Goal: Navigation & Orientation: Find specific page/section

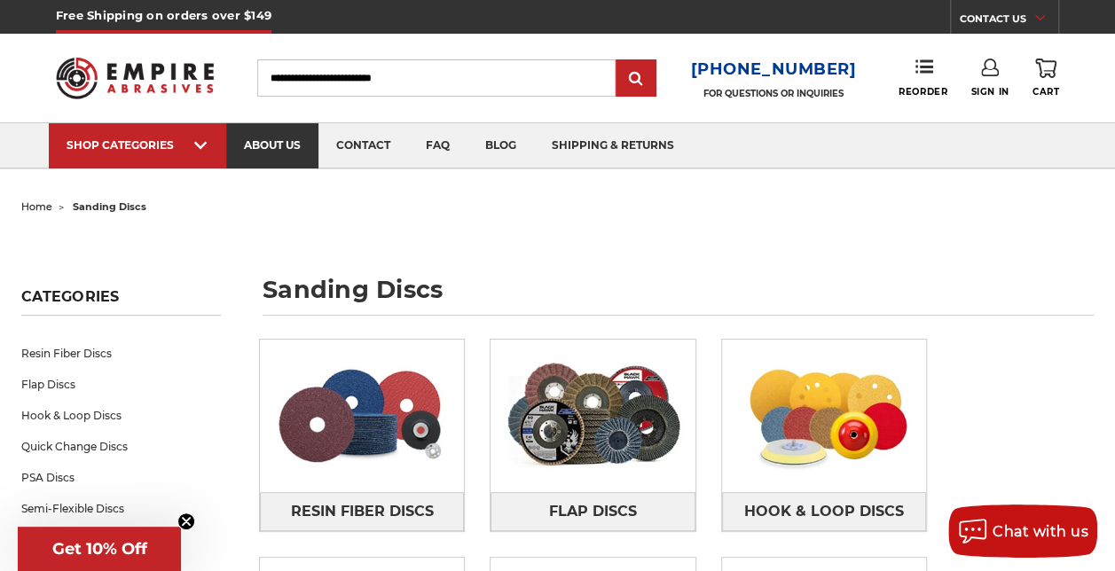
click at [289, 145] on link "about us" at bounding box center [272, 145] width 92 height 45
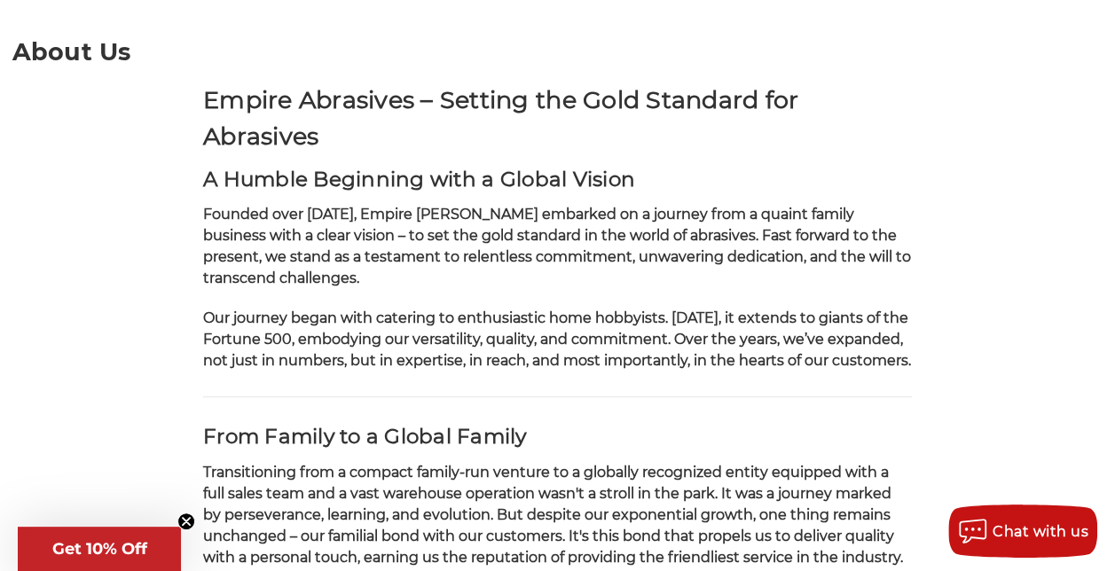
scroll to position [266, 0]
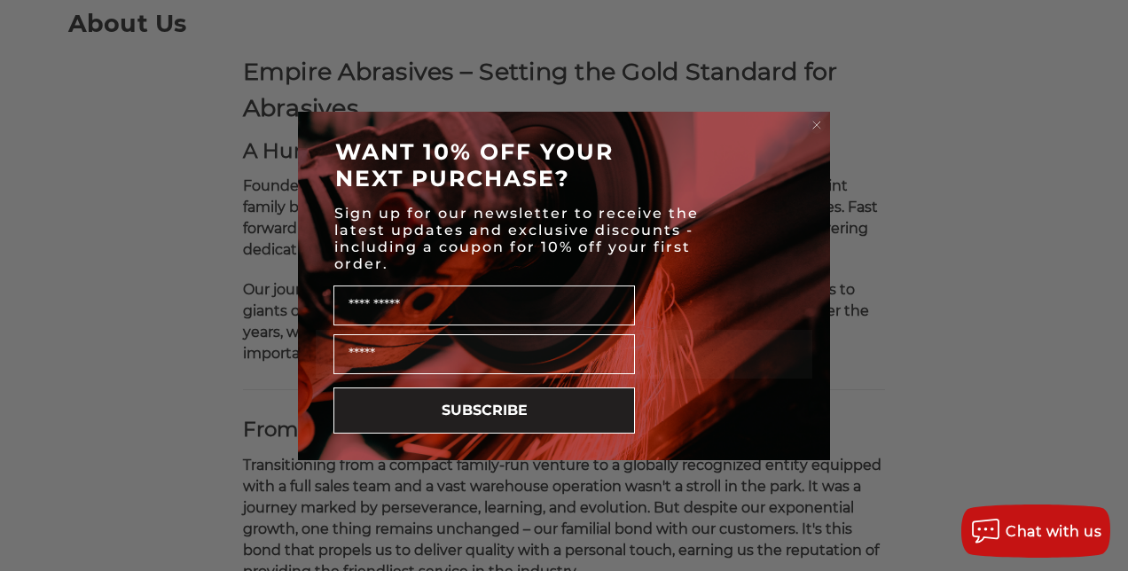
click at [121, 182] on div "Close dialog WANT 10% OFF YOUR NEXT PURCHASE? Sign up for our newsletter to rec…" at bounding box center [564, 285] width 1128 height 571
click at [821, 127] on circle "Close dialog" at bounding box center [817, 124] width 17 height 17
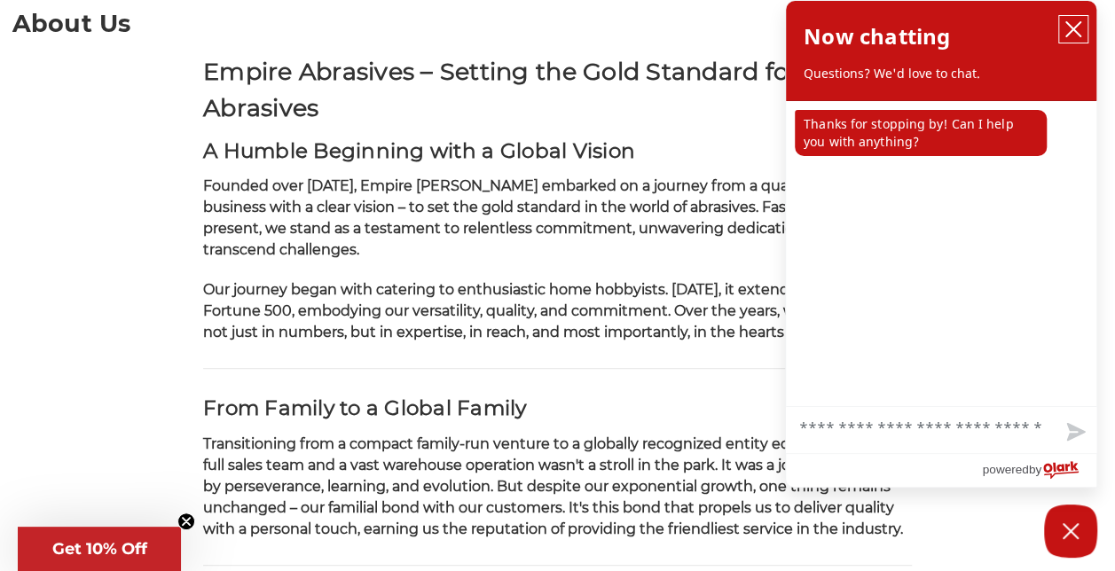
click at [1082, 28] on button "close chatbox" at bounding box center [1073, 29] width 28 height 27
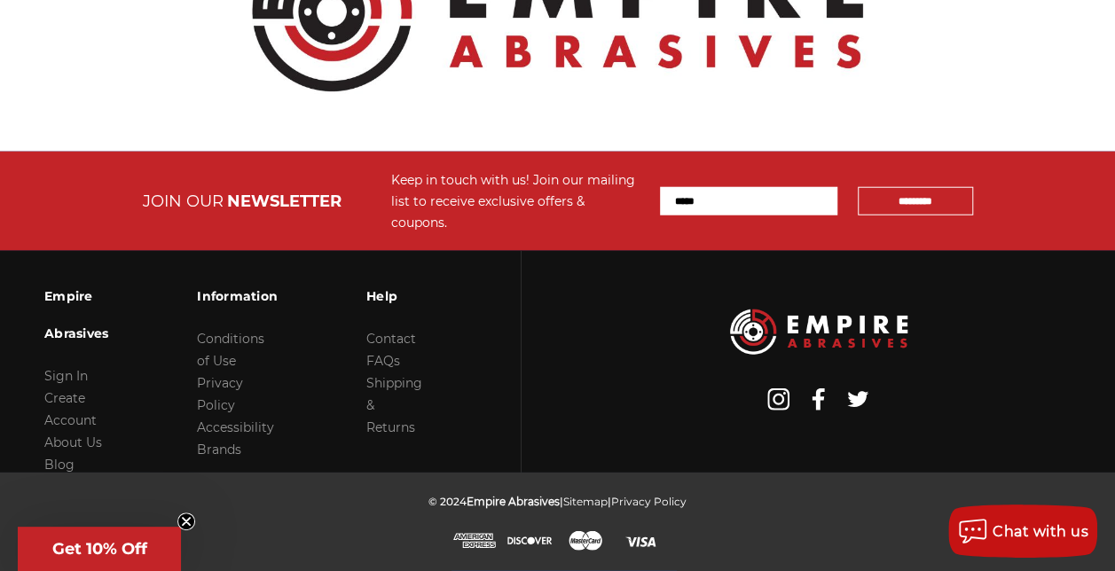
scroll to position [2226, 0]
click at [102, 435] on link "About Us" at bounding box center [73, 443] width 58 height 16
drag, startPoint x: 120, startPoint y: 293, endPoint x: 243, endPoint y: 306, distance: 124.0
click at [243, 306] on div "Empire Abrasives Sign In Create Account About Us Blog Information Conditions of…" at bounding box center [261, 362] width 522 height 222
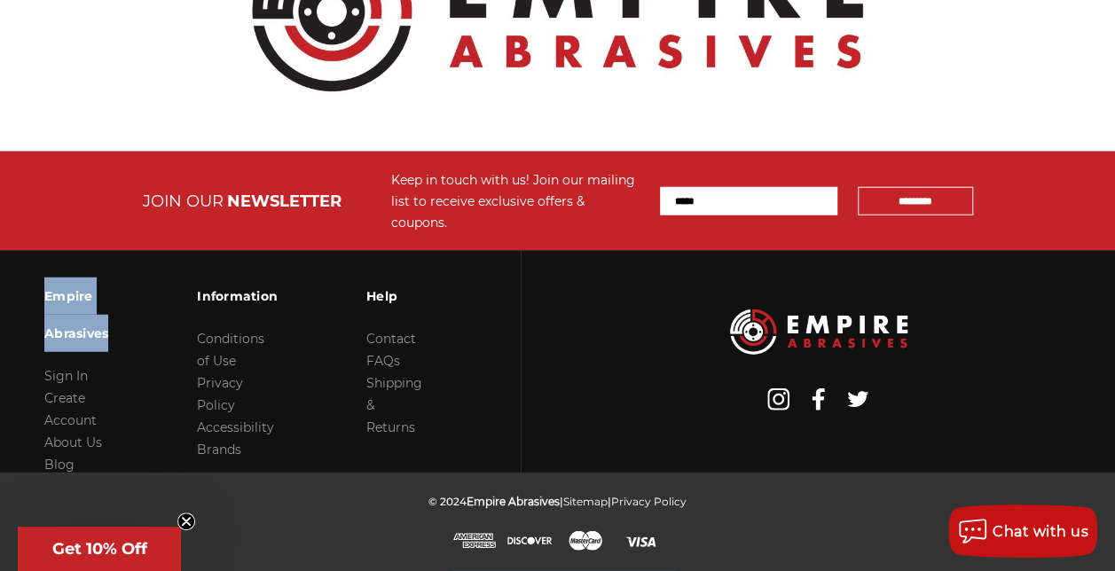
drag, startPoint x: 243, startPoint y: 306, endPoint x: 207, endPoint y: 289, distance: 40.1
copy h3 "Empire Abrasives"
